Goal: Transaction & Acquisition: Purchase product/service

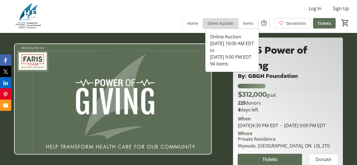
click at [225, 24] on span "Silent Auction" at bounding box center [221, 23] width 26 height 6
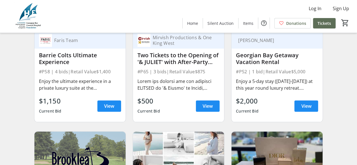
scroll to position [282, 0]
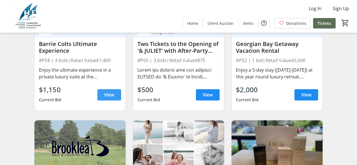
click at [107, 98] on span "View" at bounding box center [109, 95] width 10 height 7
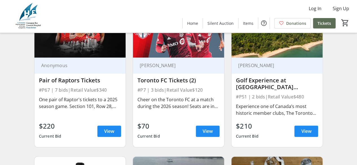
scroll to position [1469, 0]
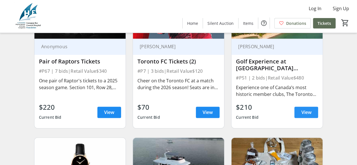
click at [306, 116] on span "View" at bounding box center [306, 112] width 10 height 7
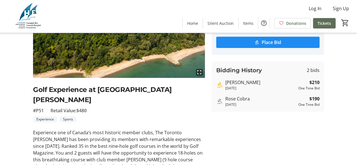
scroll to position [38, 0]
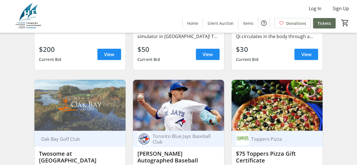
scroll to position [2937, 0]
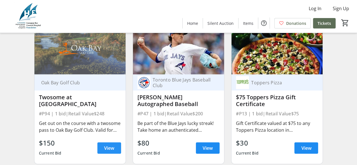
click at [109, 151] on span "View" at bounding box center [109, 148] width 10 height 7
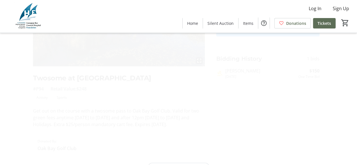
scroll to position [94, 0]
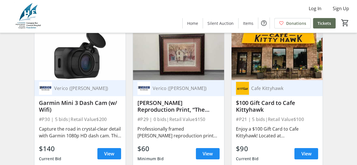
scroll to position [3088, 0]
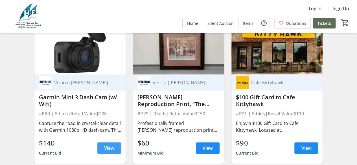
click at [103, 149] on span at bounding box center [109, 149] width 24 height 14
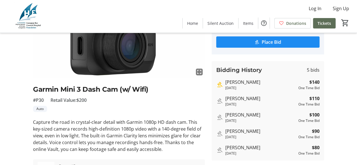
scroll to position [94, 0]
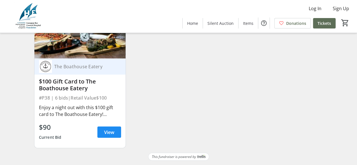
scroll to position [4760, 0]
